Goal: Information Seeking & Learning: Learn about a topic

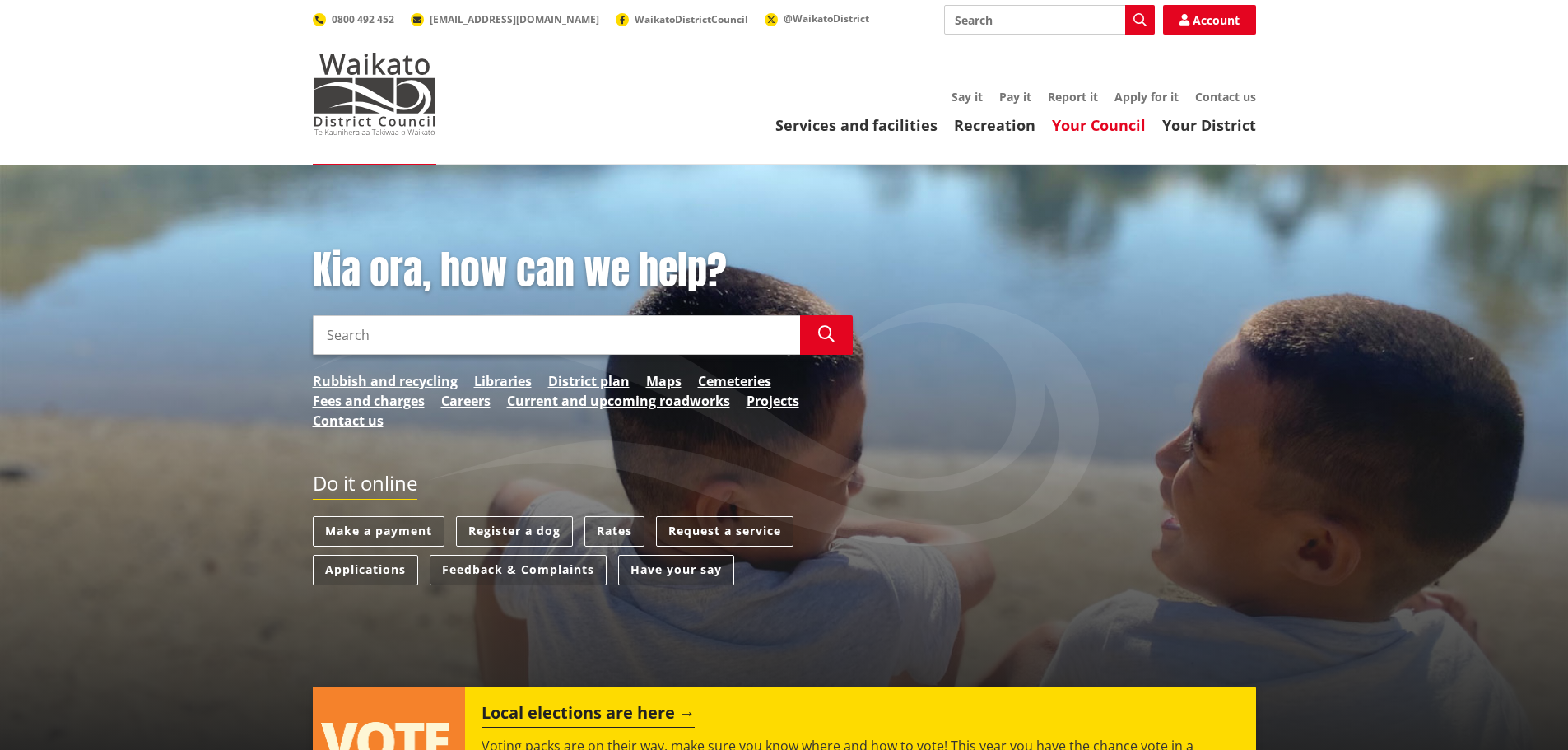
click at [1065, 128] on link "Your Council" at bounding box center [1099, 124] width 94 height 20
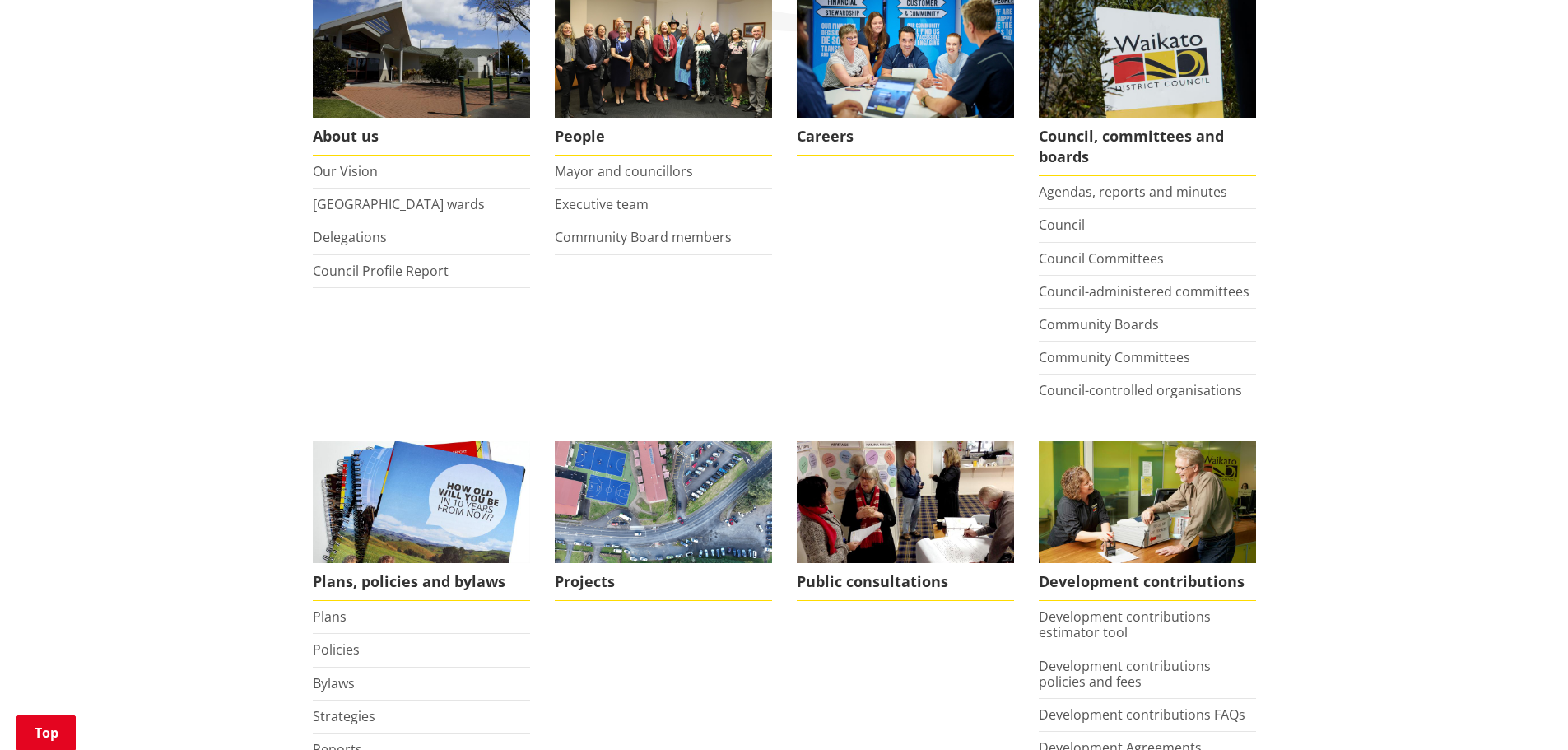
scroll to position [659, 0]
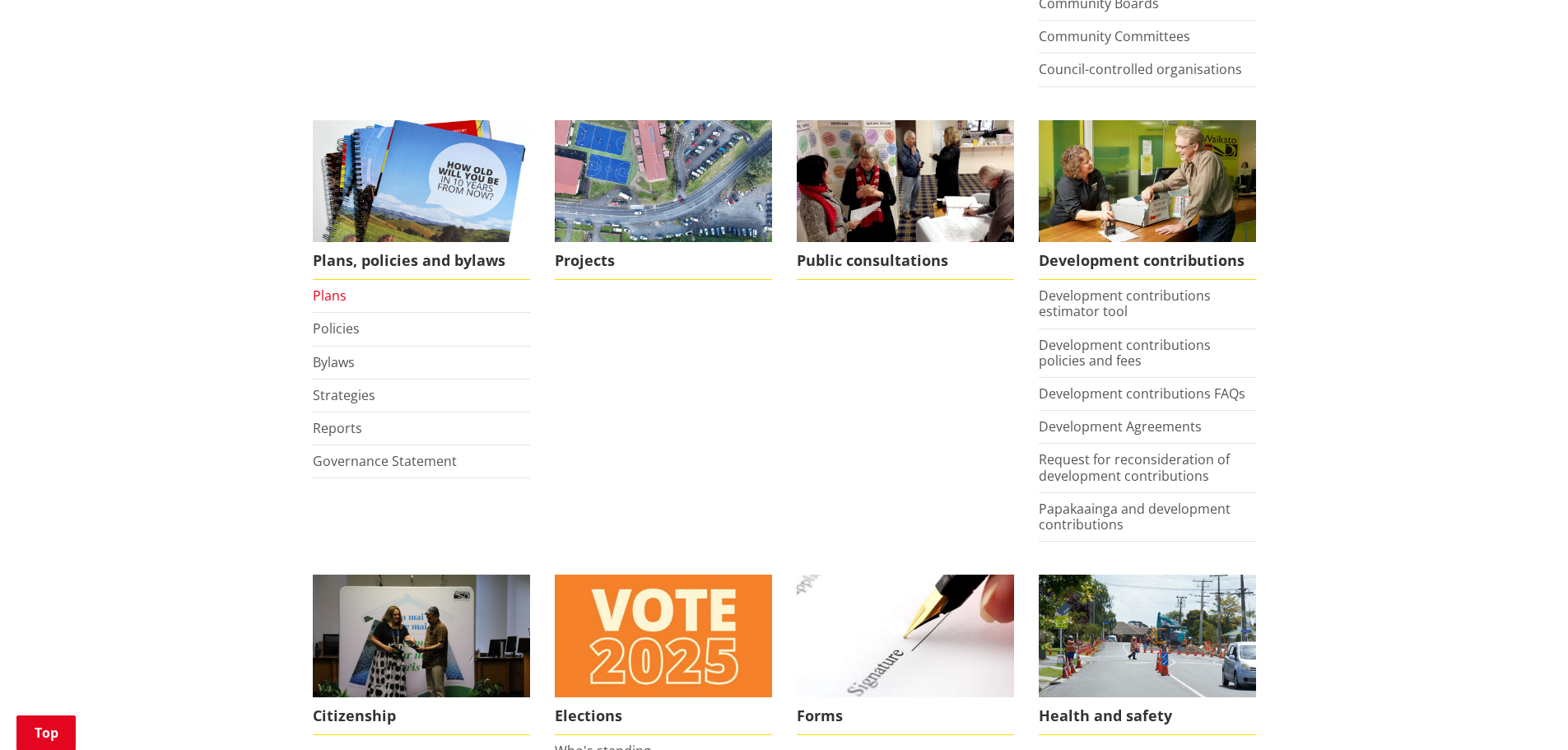
click at [338, 293] on link "Plans" at bounding box center [330, 295] width 34 height 18
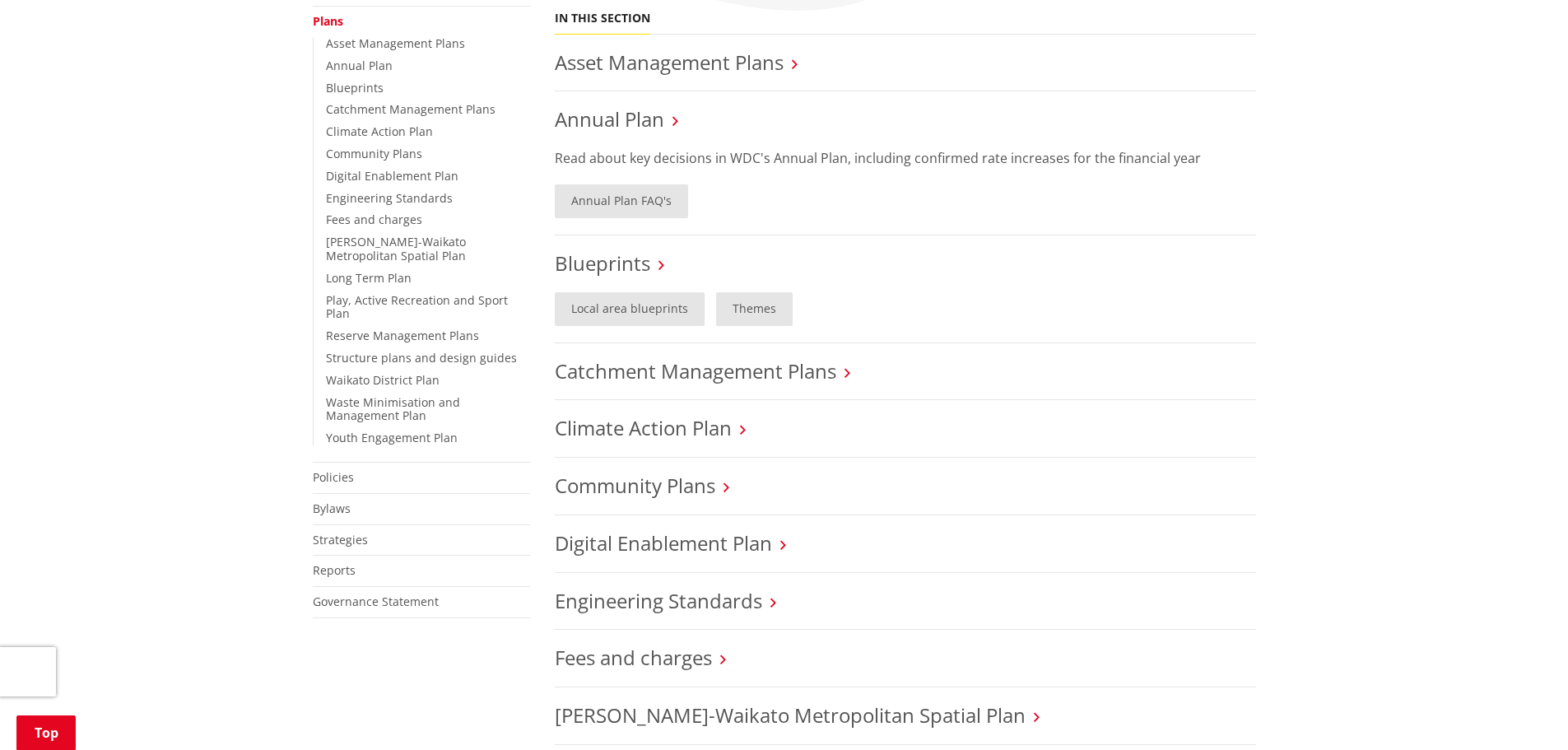
scroll to position [330, 0]
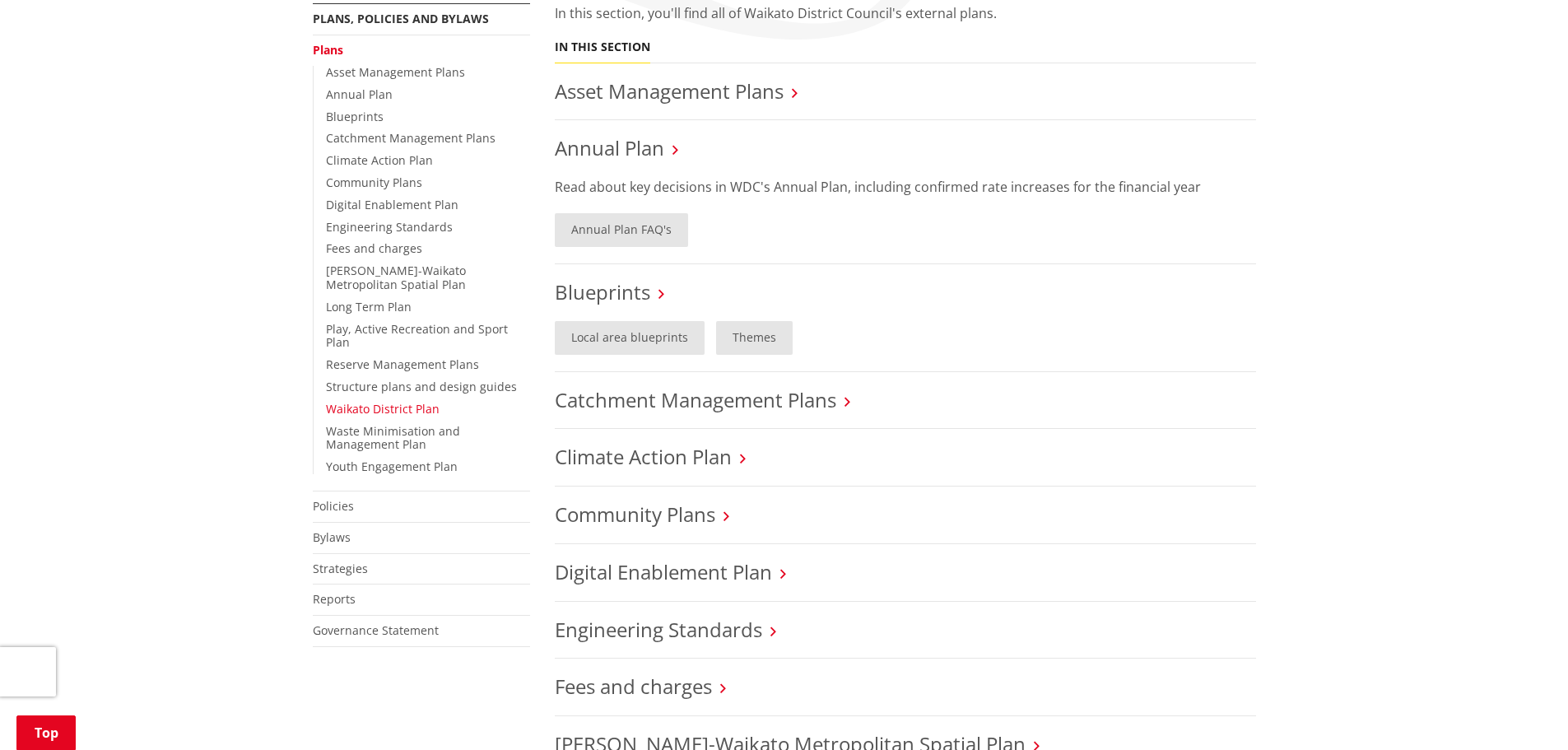
click at [376, 401] on link "Waikato District Plan" at bounding box center [382, 409] width 113 height 15
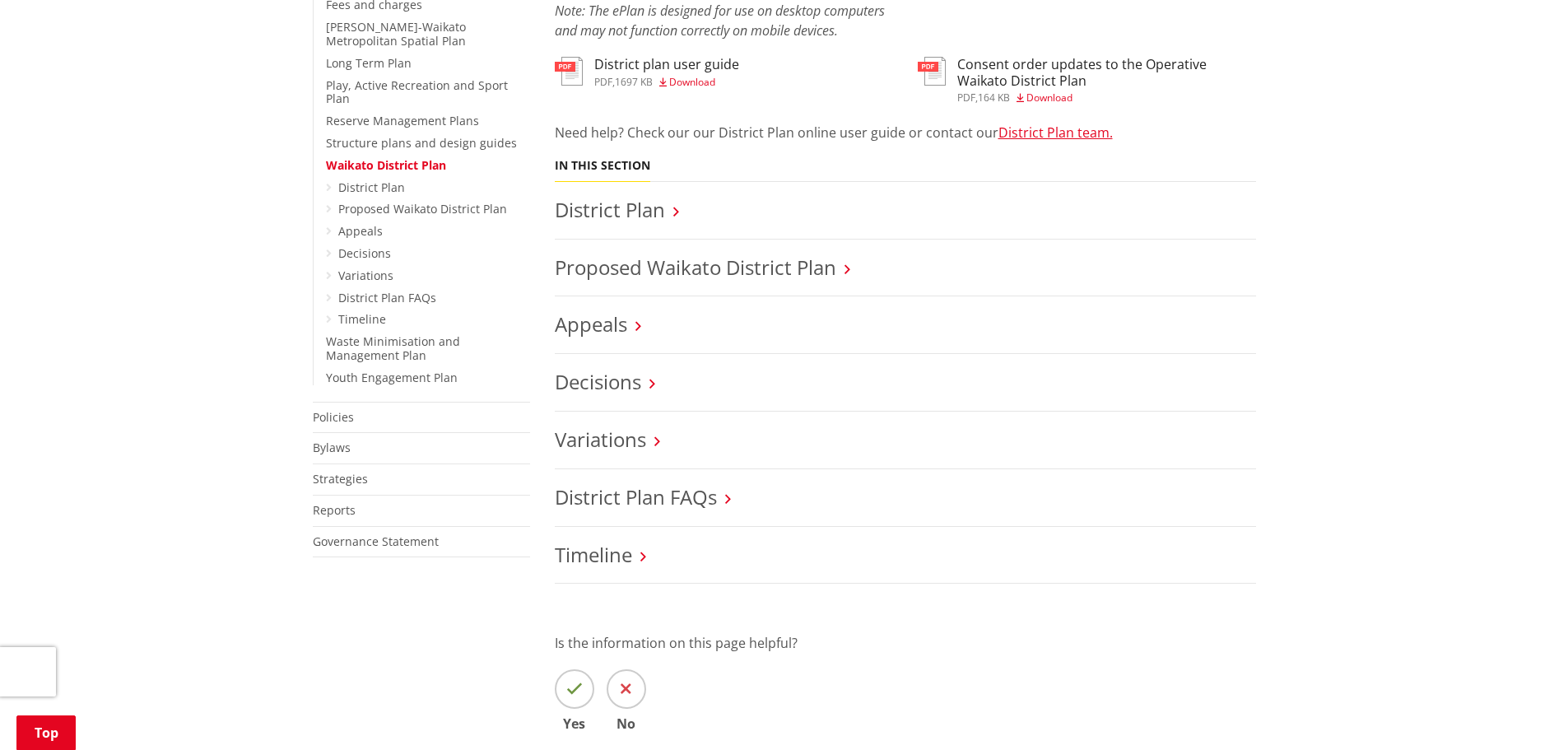
scroll to position [577, 0]
click at [681, 265] on link "Proposed Waikato District Plan" at bounding box center [695, 264] width 282 height 27
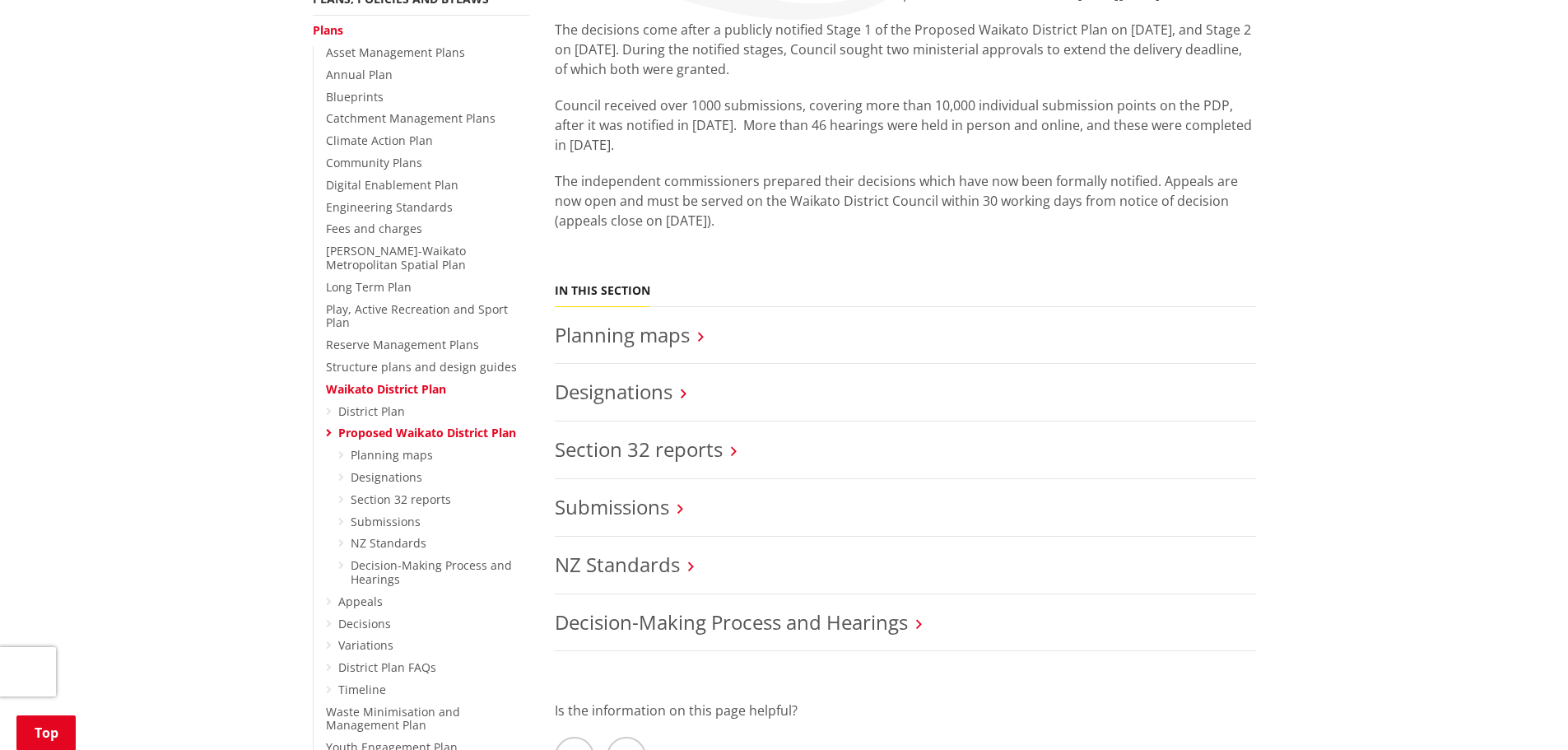
scroll to position [412, 0]
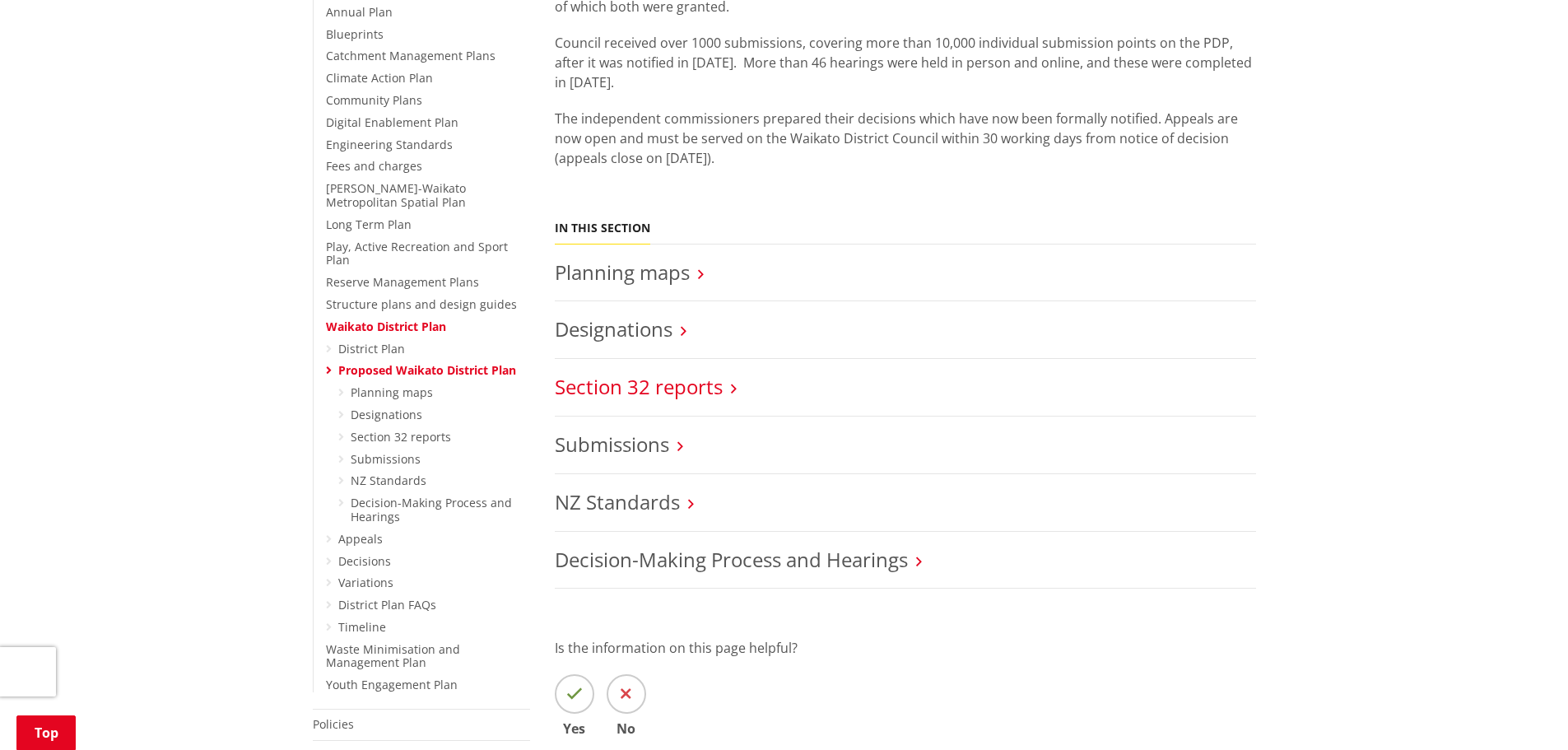
click at [660, 388] on link "Section 32 reports" at bounding box center [638, 387] width 168 height 27
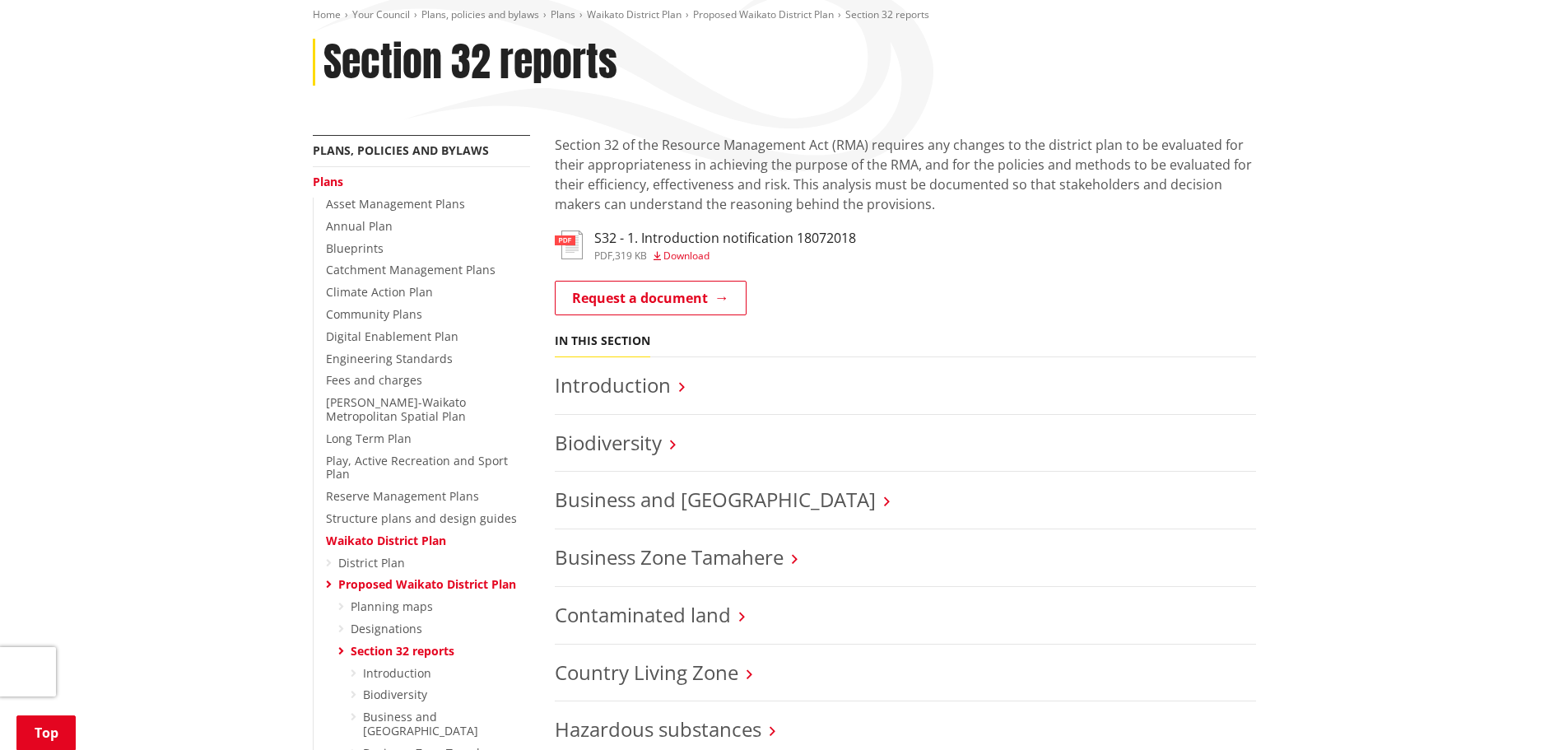
scroll to position [247, 0]
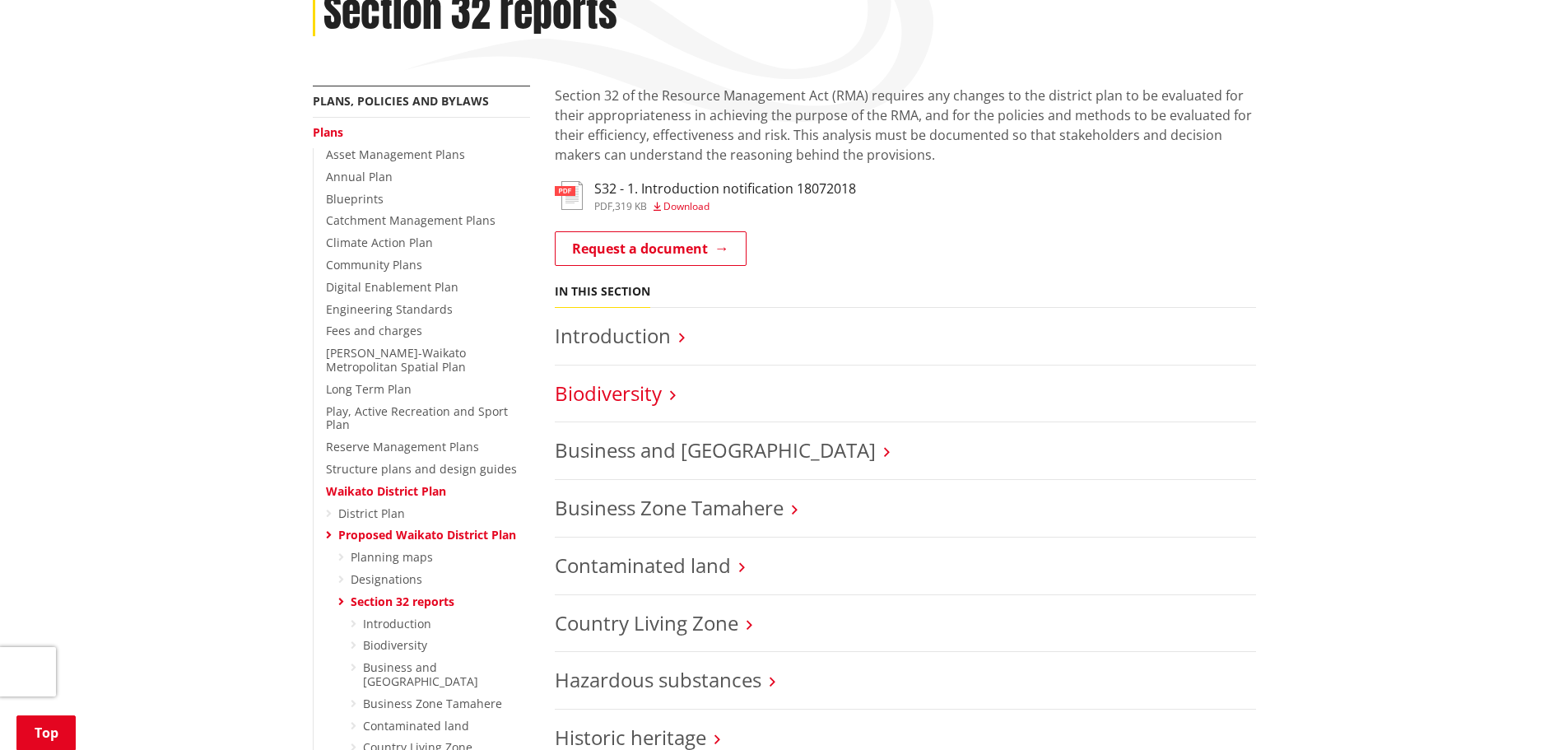
click at [611, 397] on link "Biodiversity" at bounding box center [608, 394] width 107 height 27
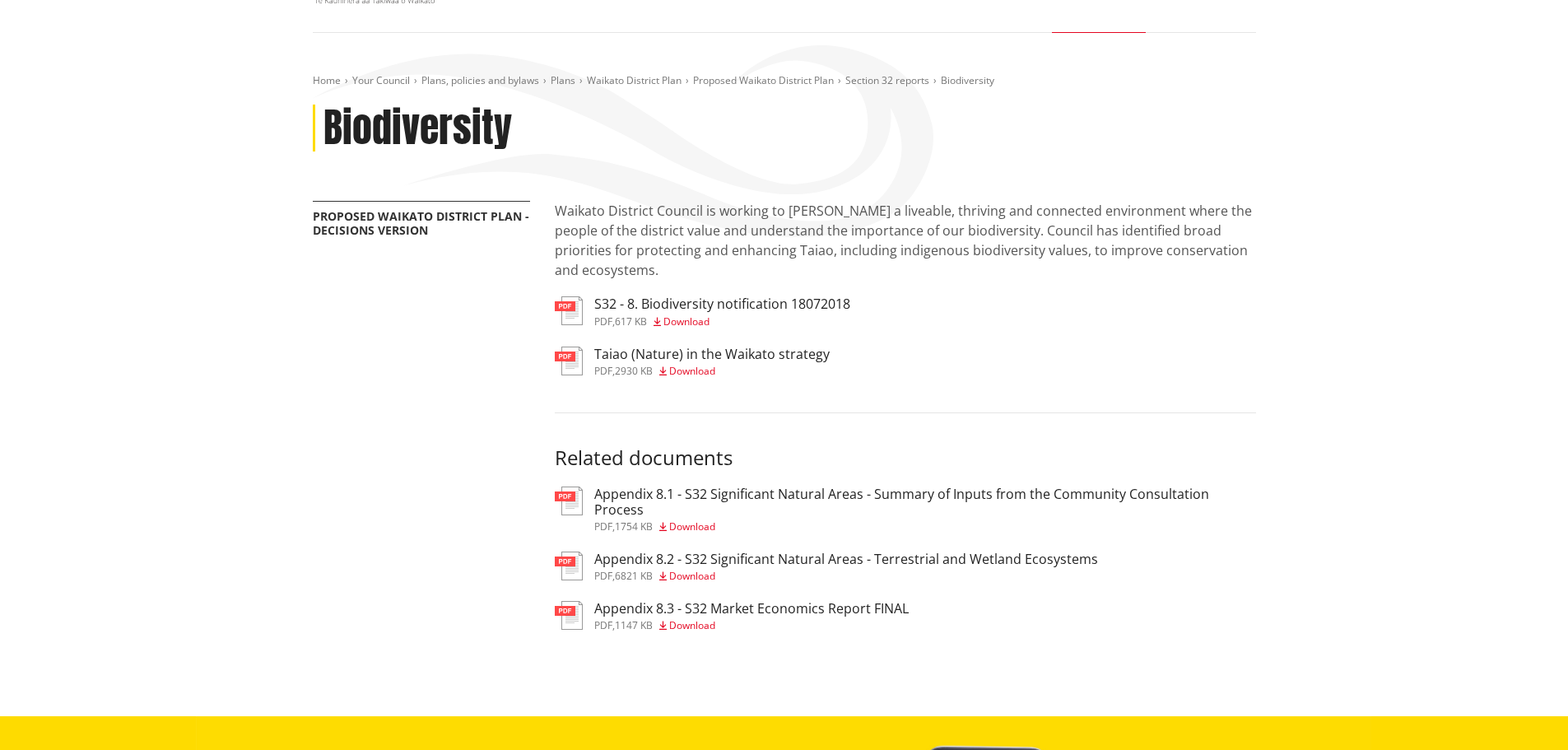
scroll to position [164, 0]
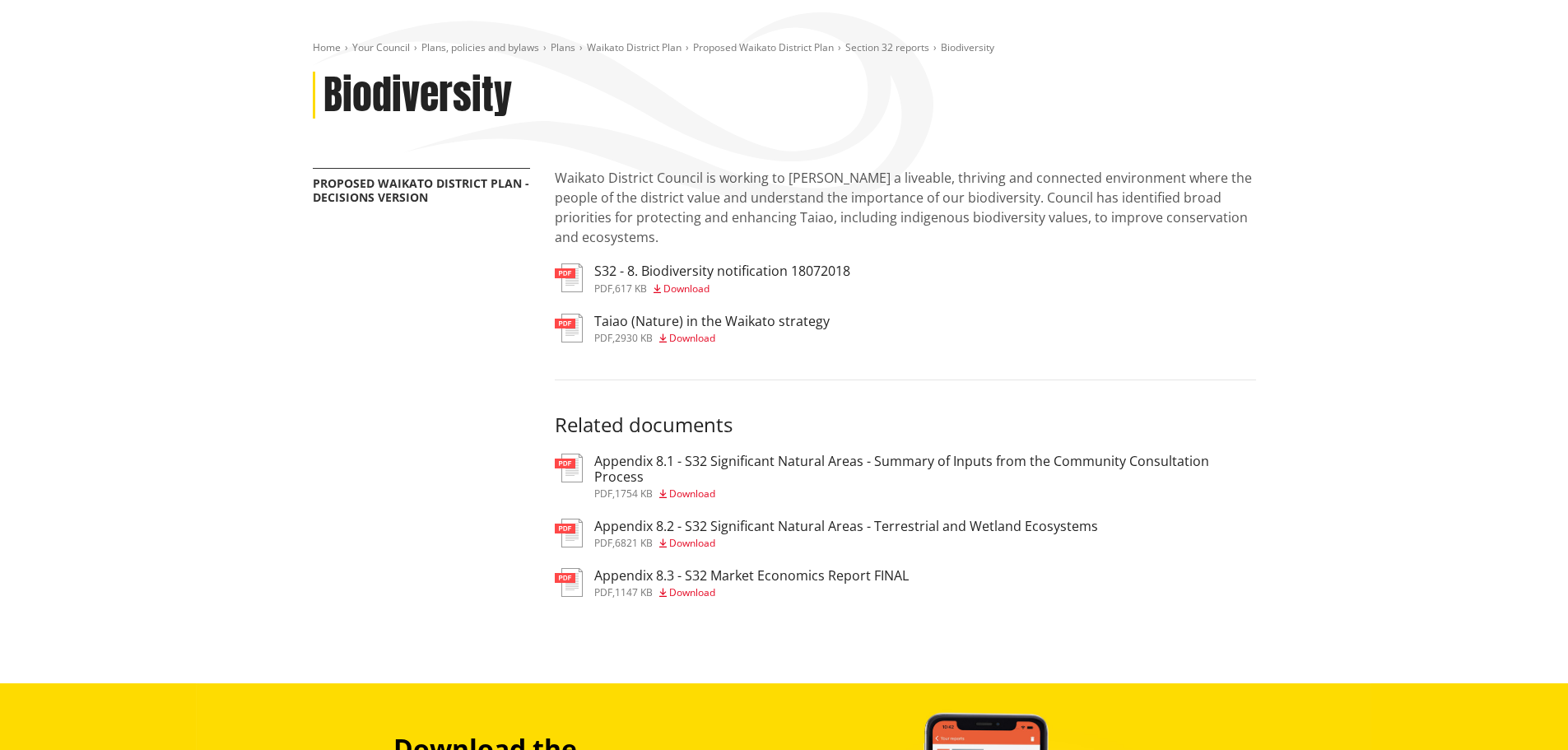
click at [1430, 62] on div "Home Your Council Plans, policies and bylaws Plans Waikato District Plan Propos…" at bounding box center [784, 342] width 1568 height 684
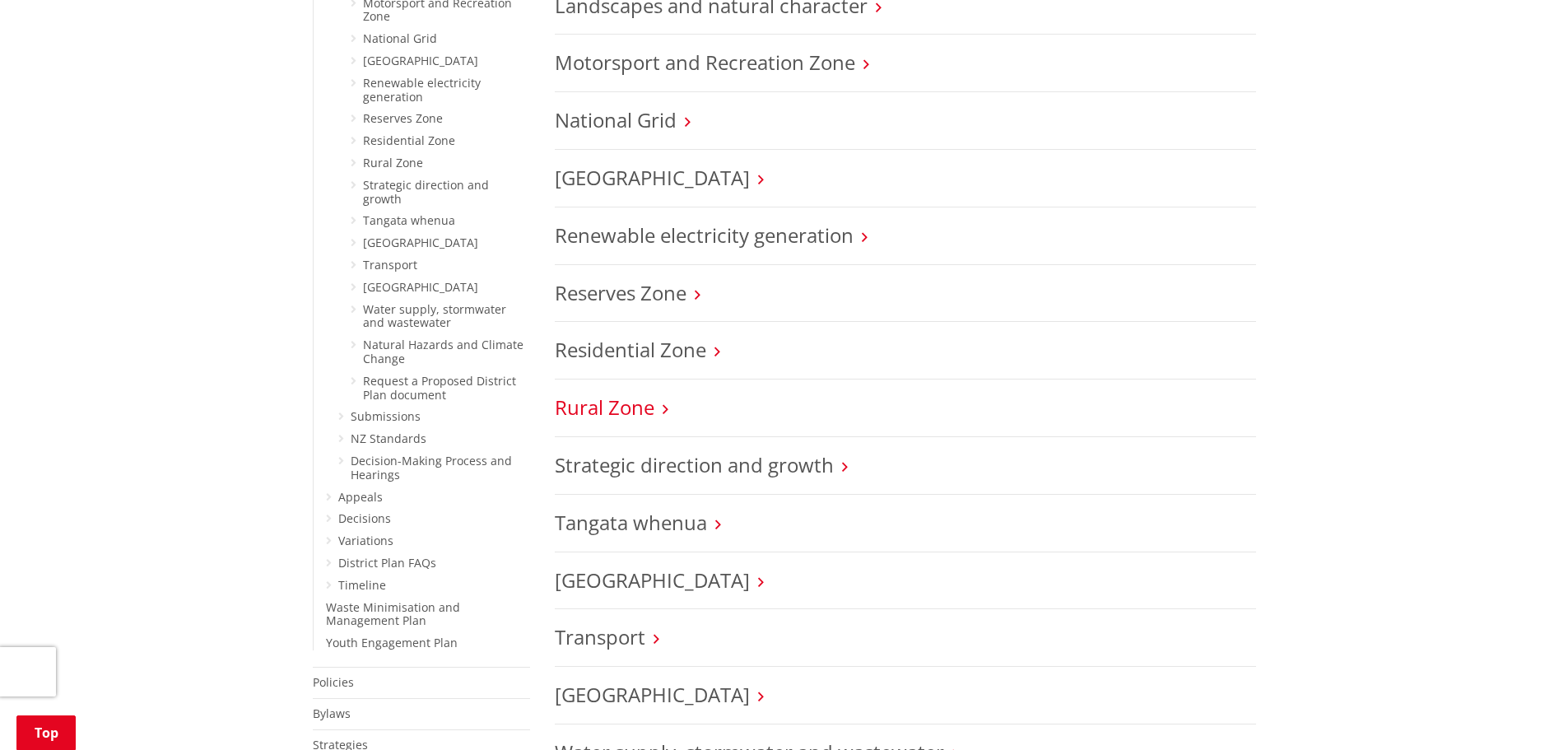
scroll to position [1153, 0]
click at [607, 407] on link "Rural Zone" at bounding box center [604, 407] width 100 height 27
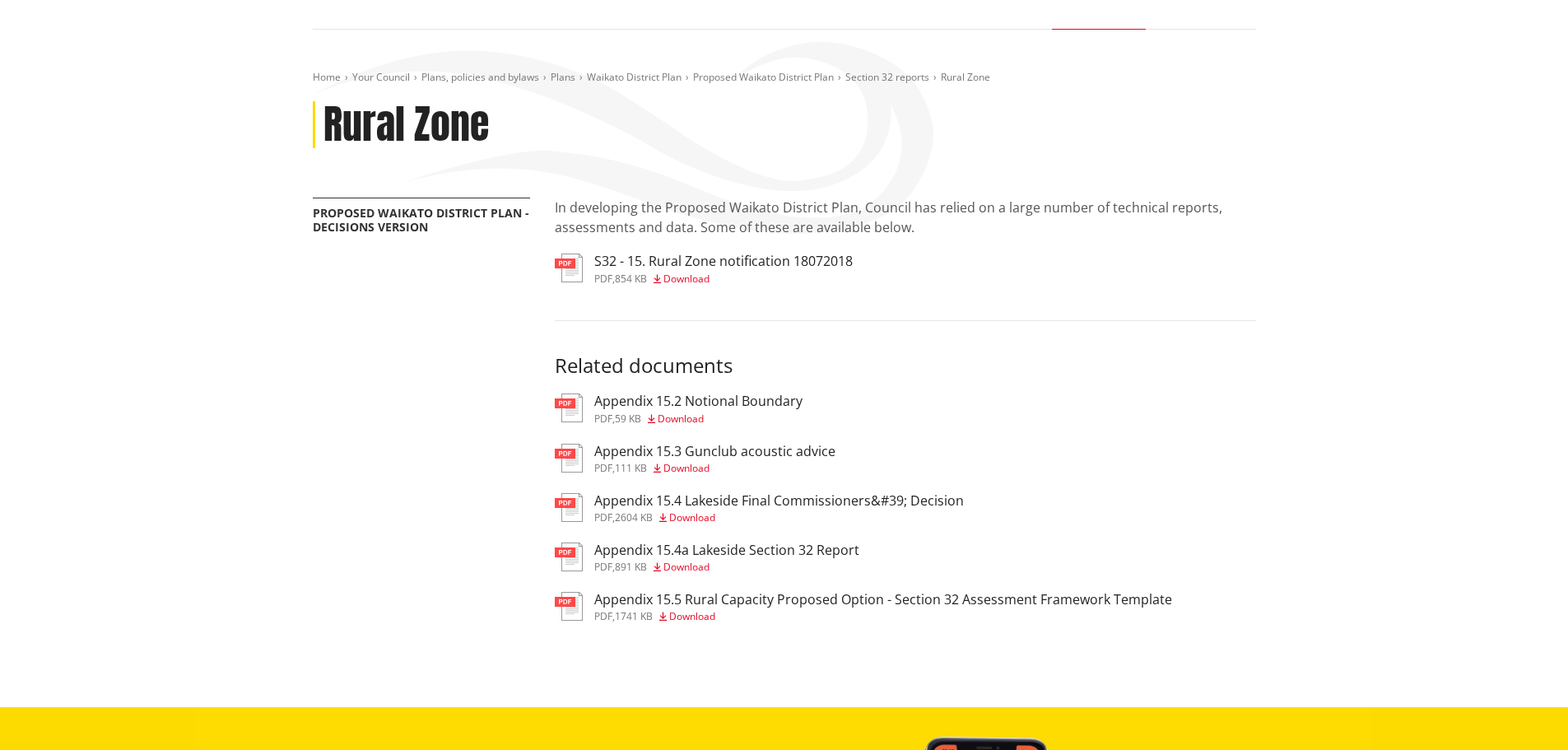
scroll to position [164, 0]
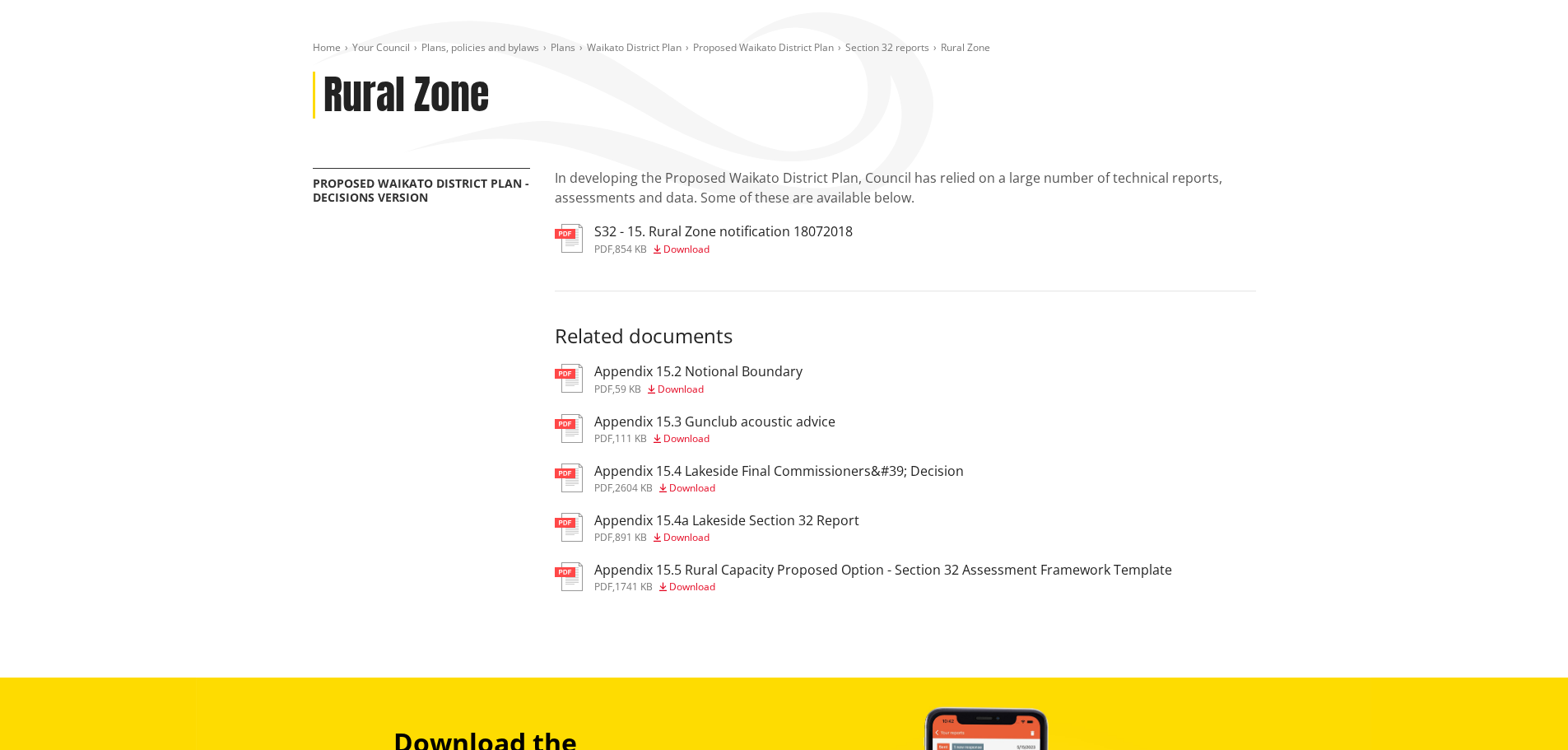
click at [1453, 130] on div "Home Your Council Plans, policies and bylaws Plans [GEOGRAPHIC_DATA] Plan Propo…" at bounding box center [784, 338] width 1568 height 678
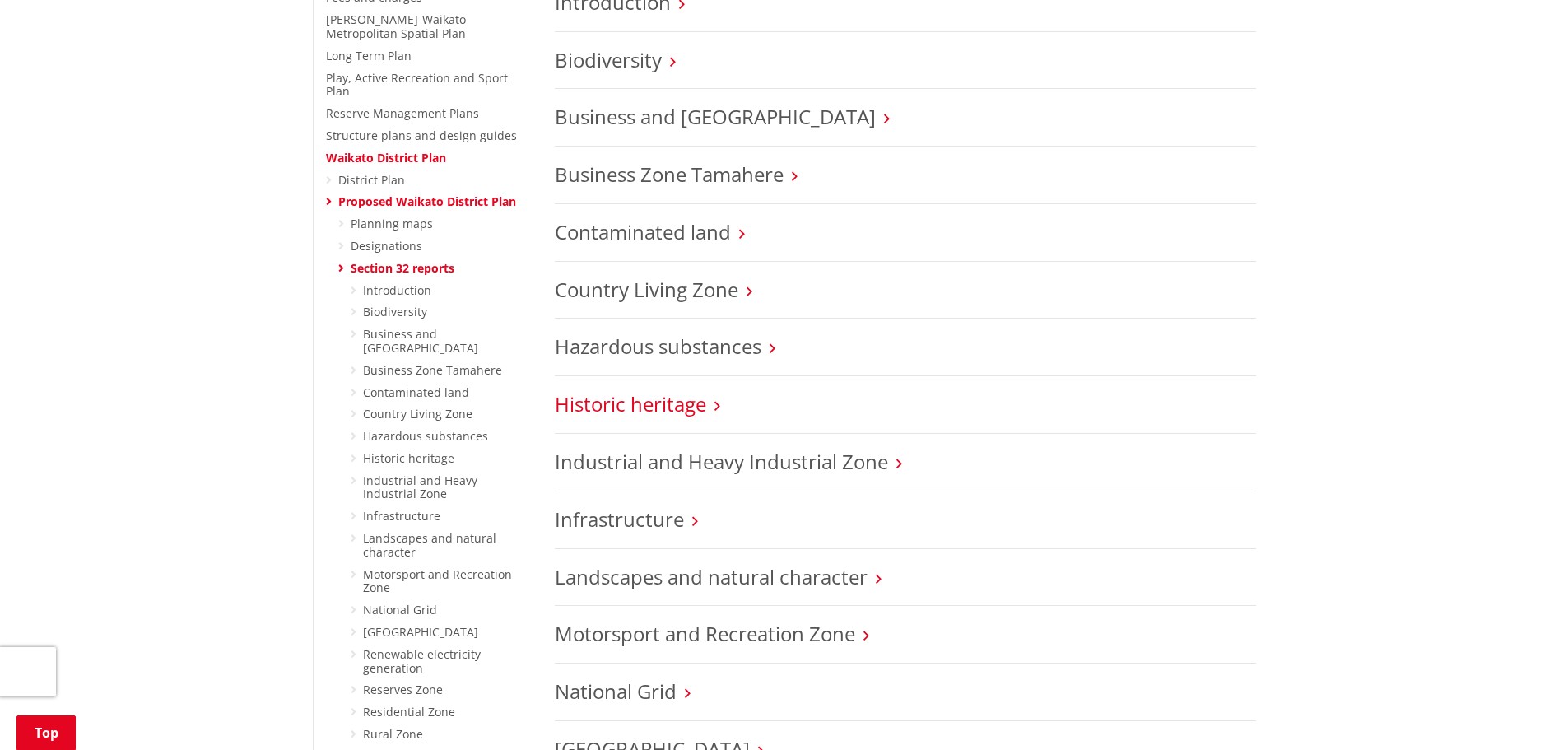
scroll to position [494, 0]
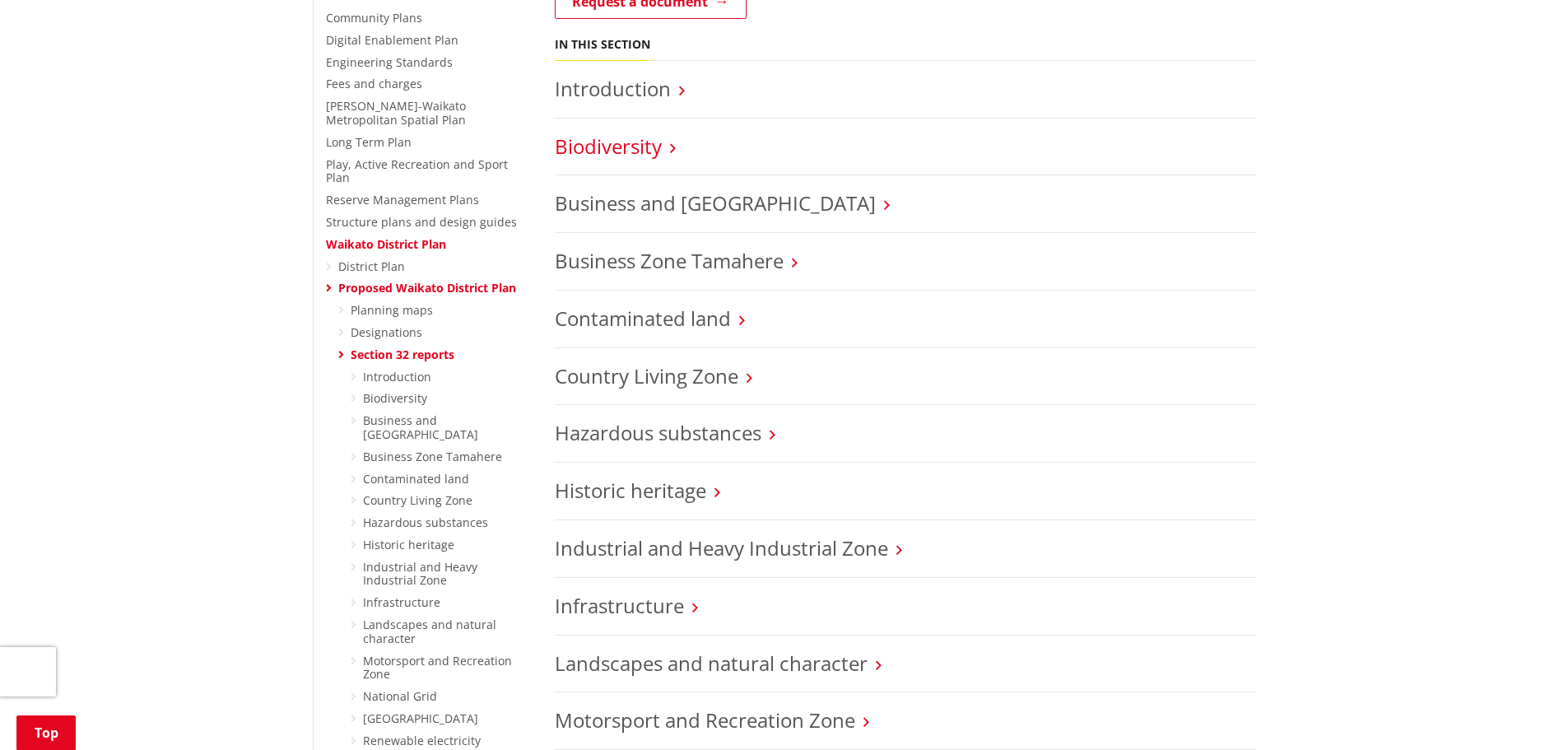
click at [646, 136] on link "Biodiversity" at bounding box center [608, 147] width 107 height 27
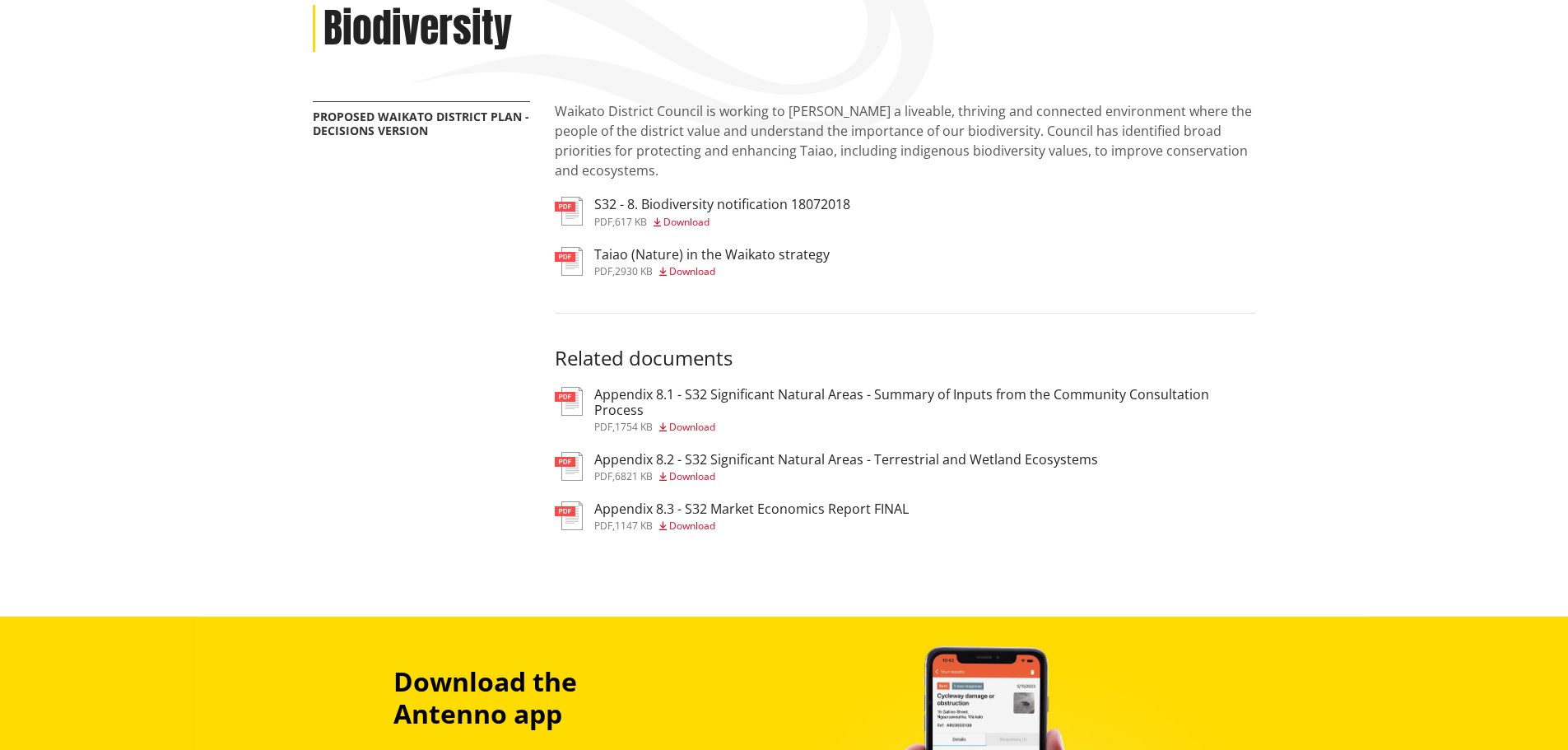
scroll to position [247, 0]
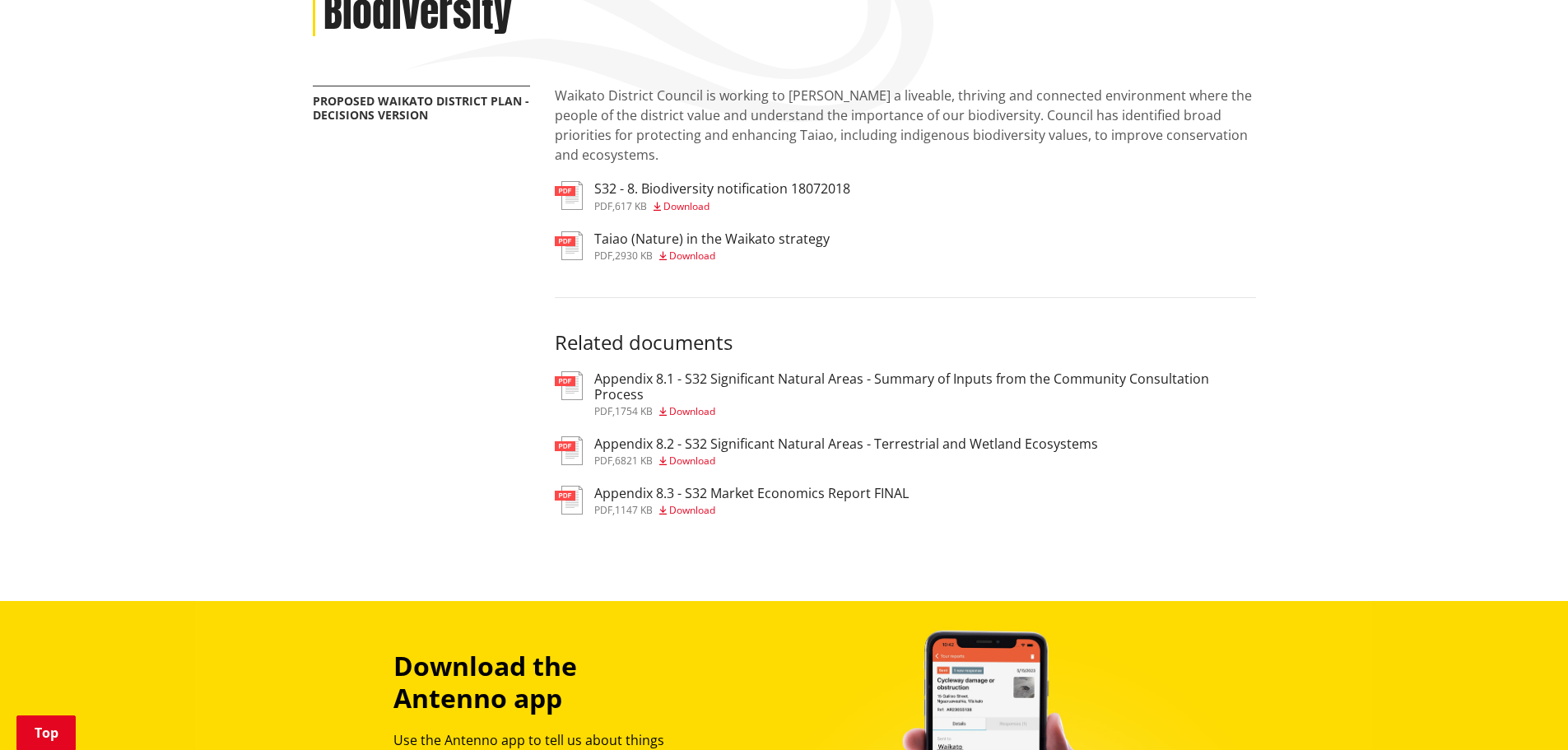
click at [695, 207] on span "Download" at bounding box center [686, 206] width 46 height 14
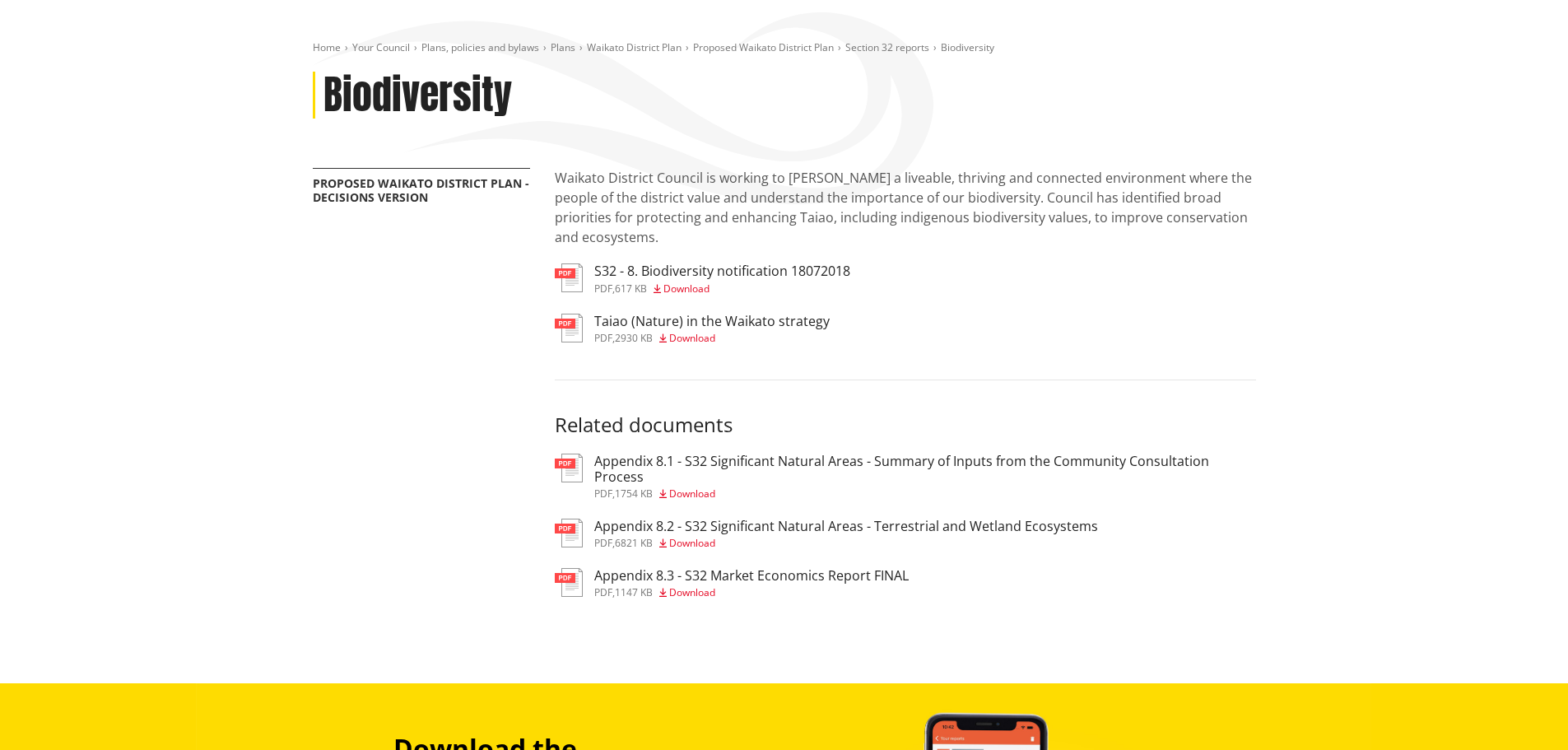
scroll to position [83, 0]
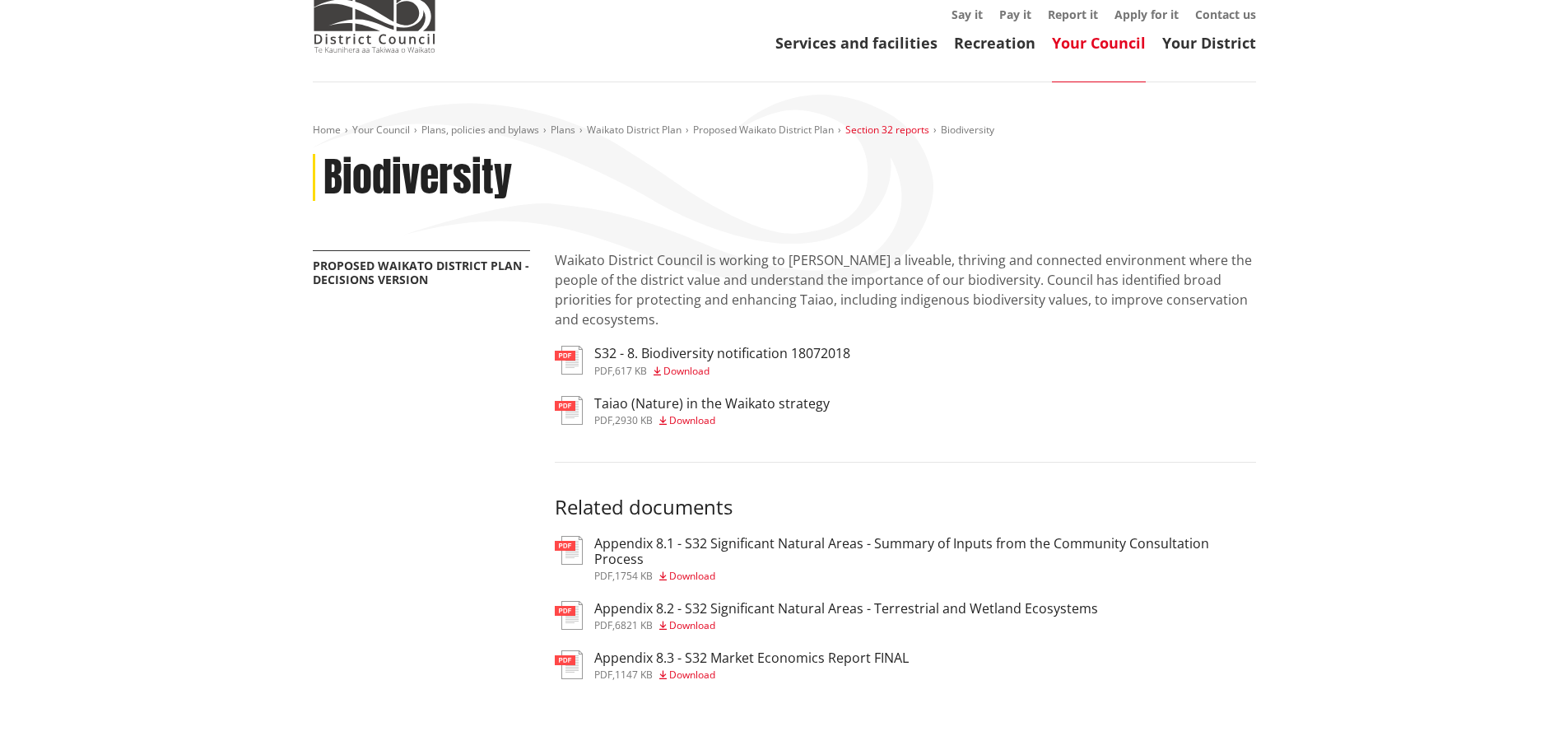
click at [905, 129] on link "Section 32 reports" at bounding box center [887, 130] width 84 height 14
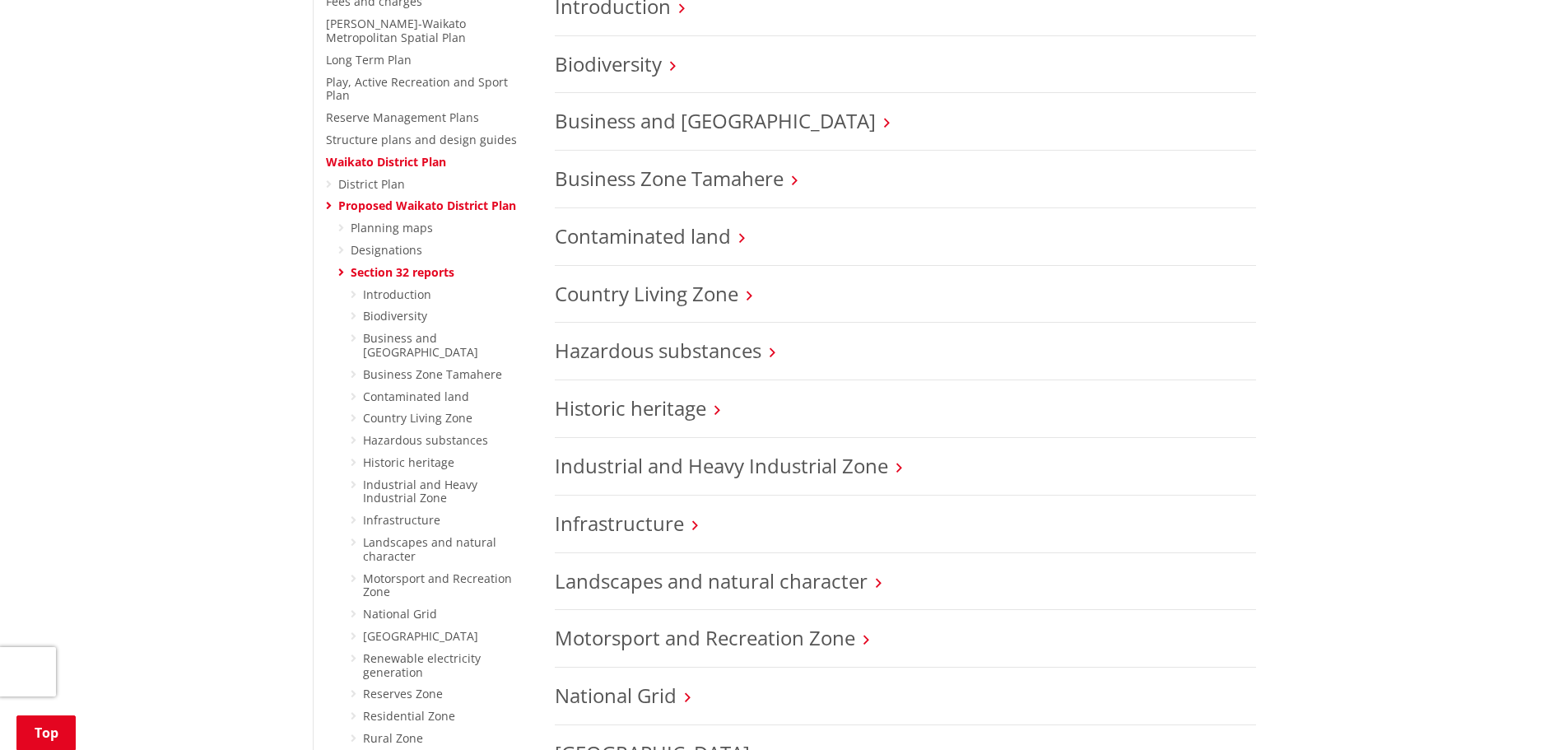
scroll to position [1070, 0]
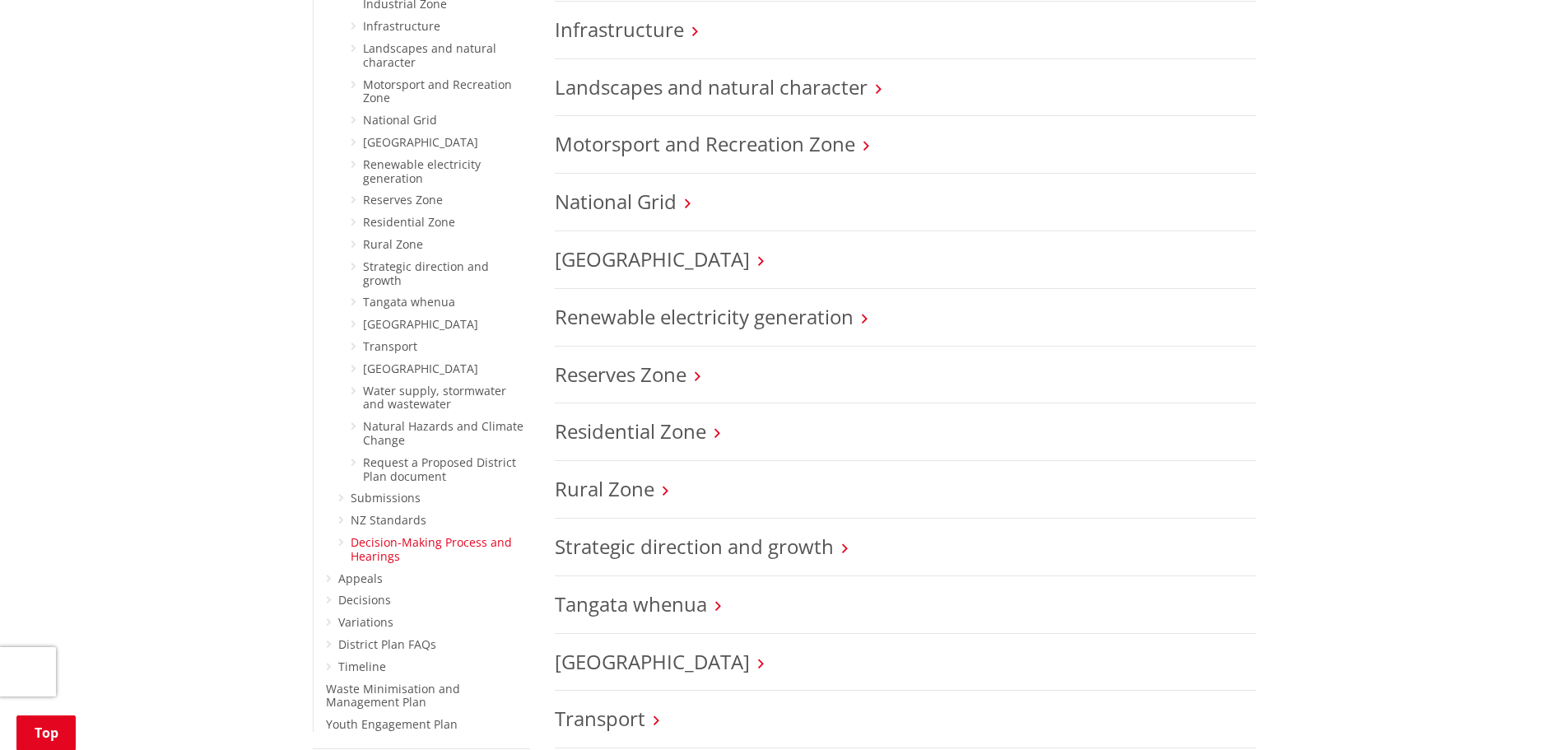
click at [376, 534] on link "Decision-Making Process and Hearings" at bounding box center [431, 549] width 161 height 30
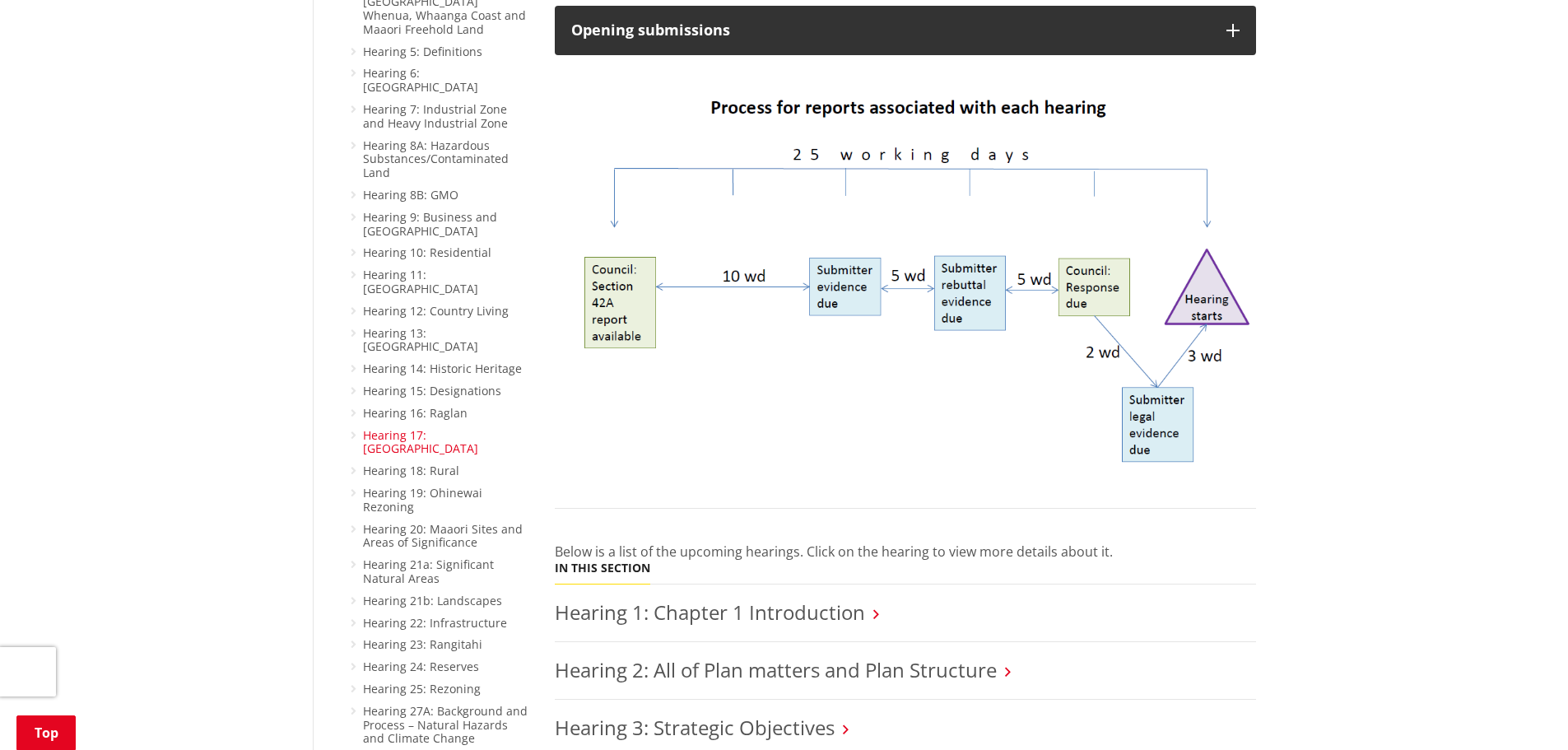
scroll to position [1236, 0]
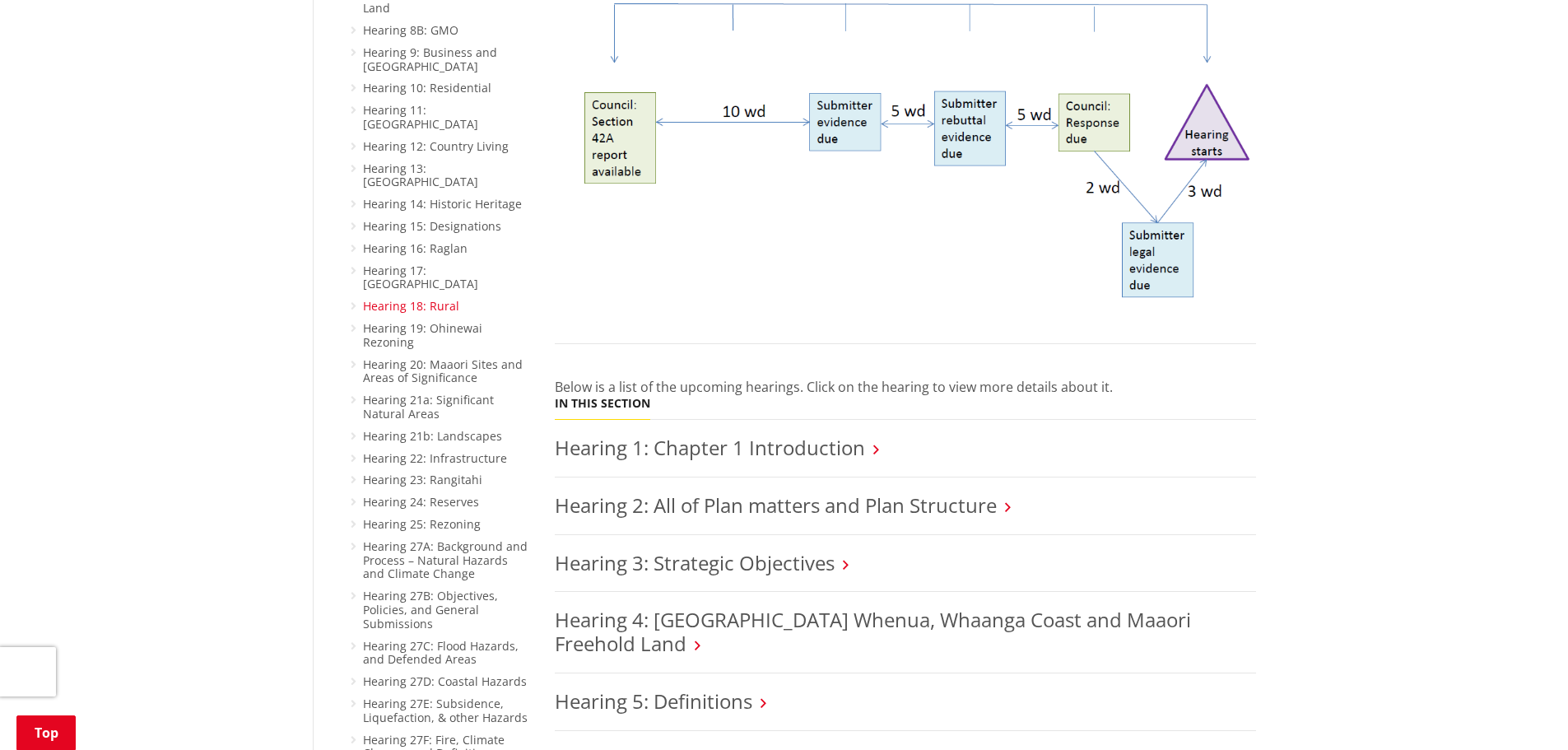
click at [402, 298] on link "Hearing 18: Rural" at bounding box center [411, 306] width 96 height 15
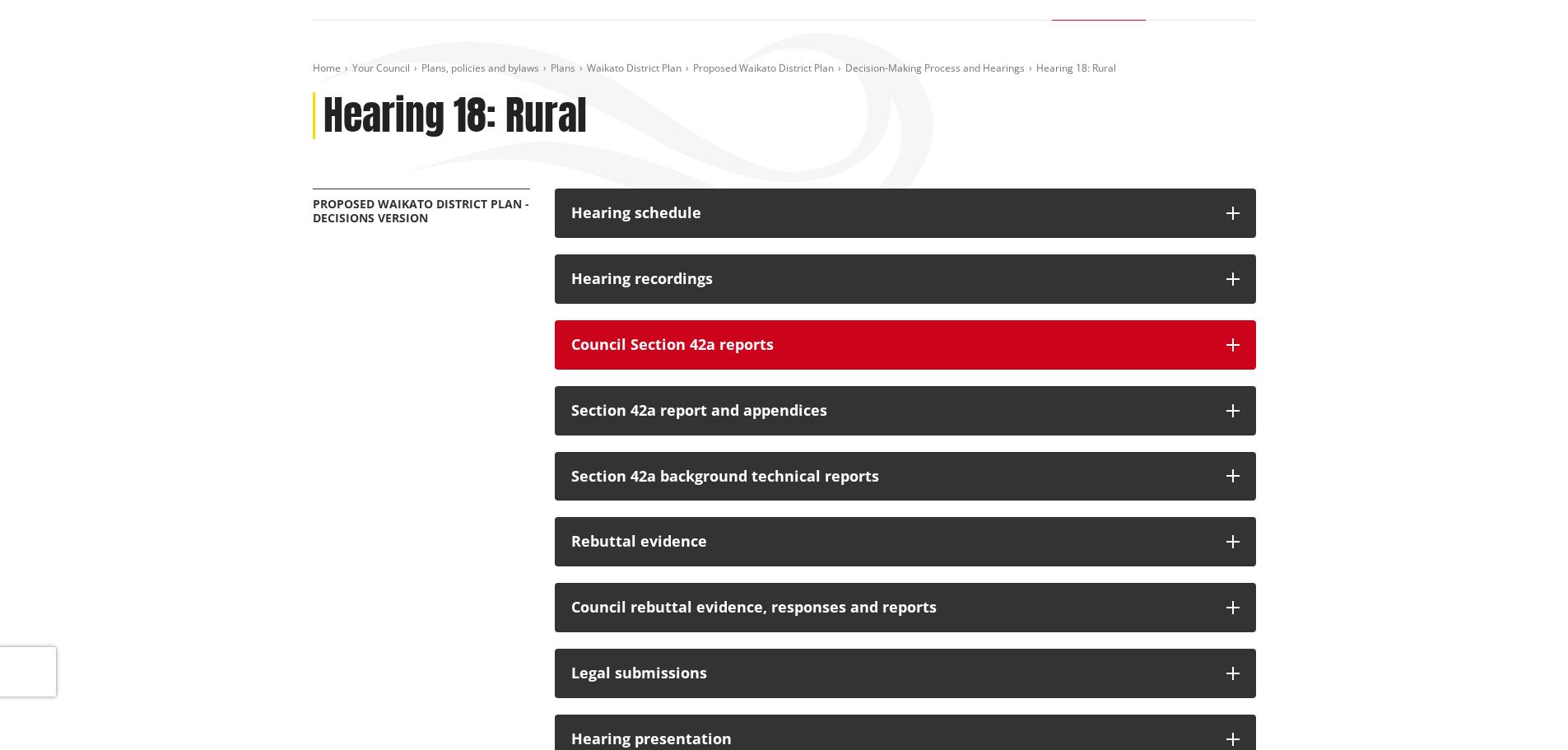
scroll to position [164, 0]
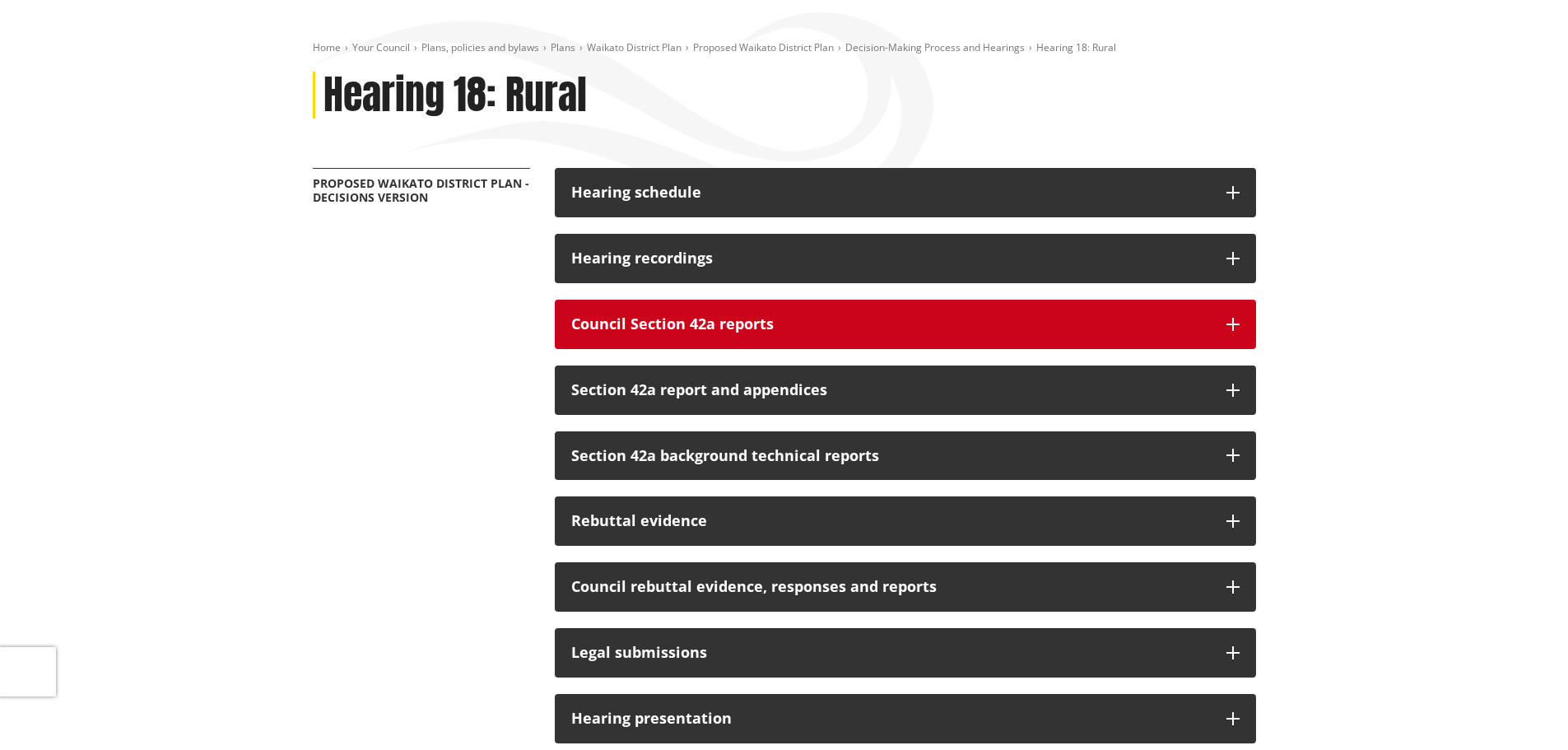
click at [751, 313] on button "Council Section 42a reports" at bounding box center [905, 325] width 701 height 49
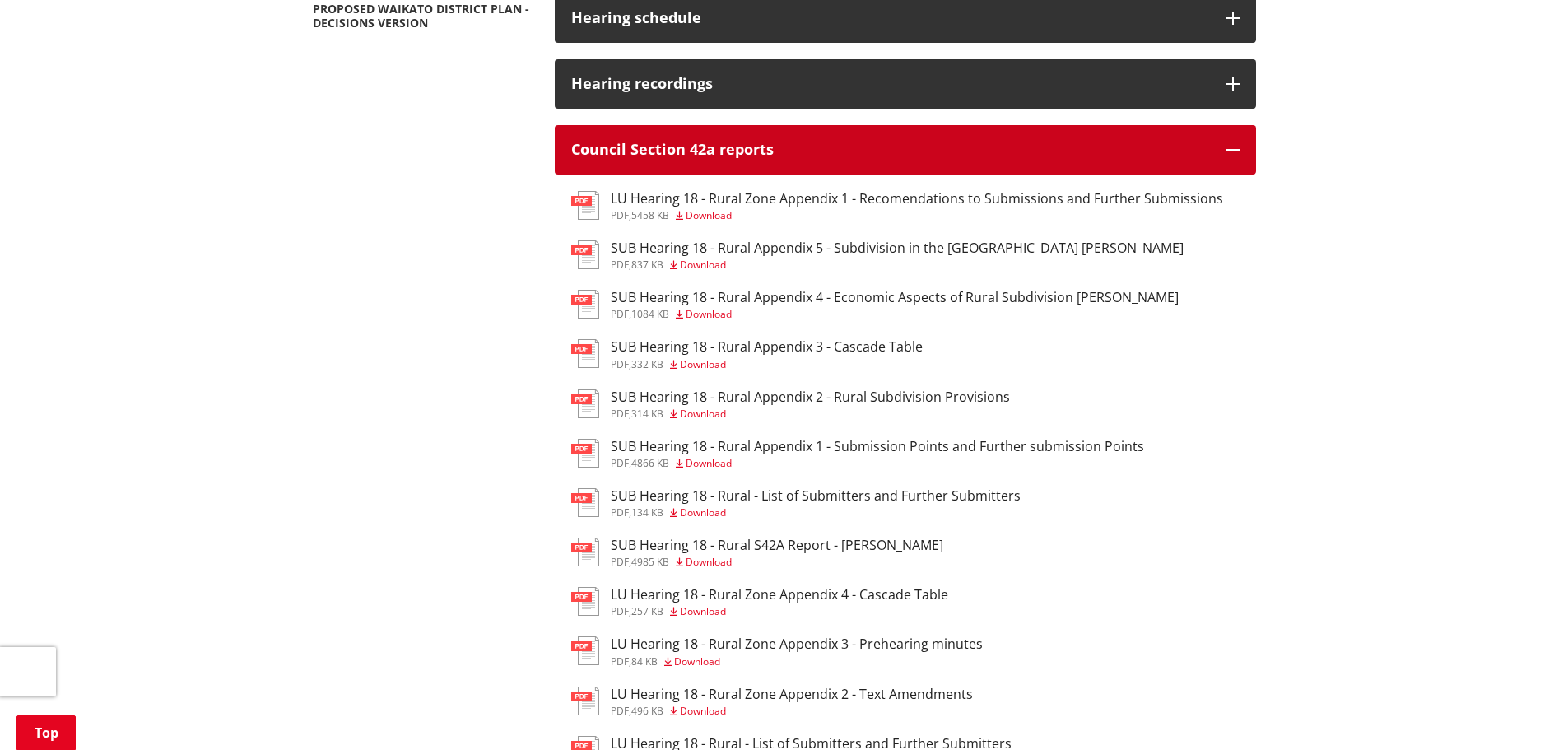
scroll to position [412, 0]
